Goal: Task Accomplishment & Management: Complete application form

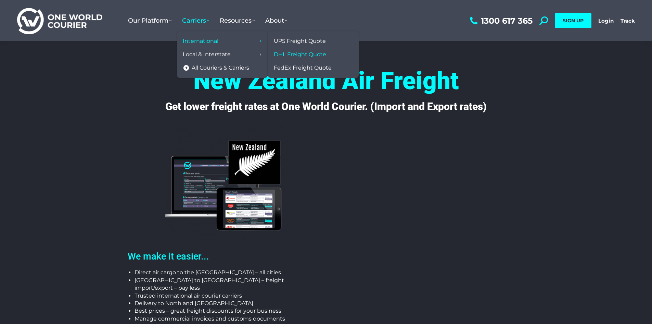
click at [313, 54] on span "DHL Freight Quote" at bounding box center [300, 54] width 52 height 7
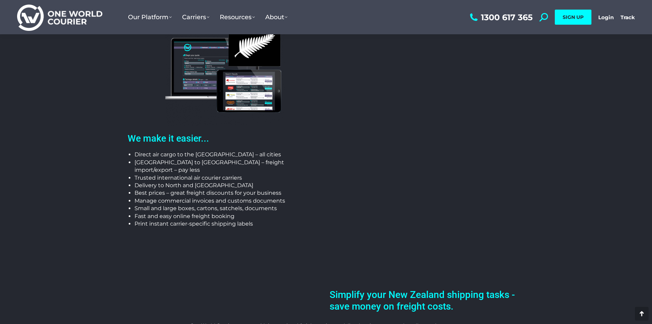
scroll to position [103, 0]
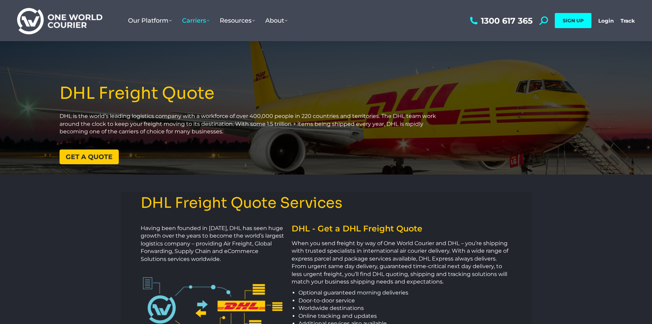
click at [94, 159] on span "Get a quote" at bounding box center [89, 156] width 47 height 7
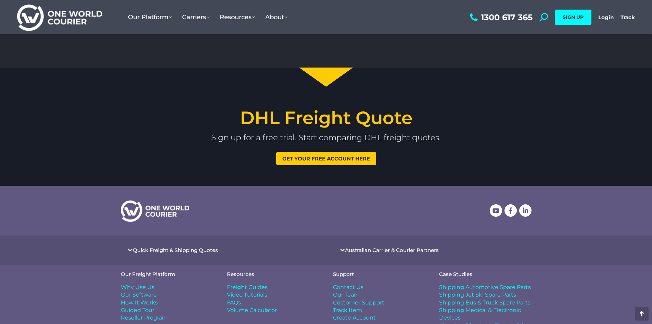
scroll to position [761, 0]
